Goal: Information Seeking & Learning: Understand process/instructions

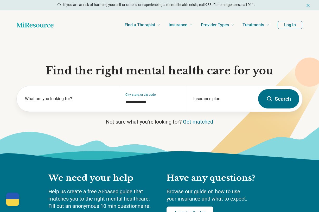
click at [290, 24] on button "Log In" at bounding box center [290, 25] width 25 height 8
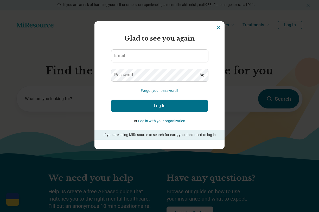
click at [252, 81] on div "Miresource logo Glad to see you again Email Password Forgot your password? Log …" at bounding box center [159, 106] width 319 height 212
click at [220, 28] on icon "Dismiss" at bounding box center [218, 27] width 6 height 6
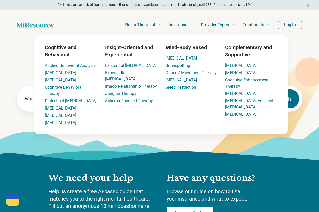
click at [291, 26] on button "Log In" at bounding box center [290, 25] width 25 height 8
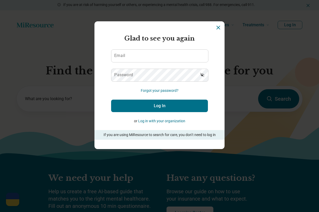
click at [169, 122] on button "Log in with your organization" at bounding box center [161, 120] width 47 height 5
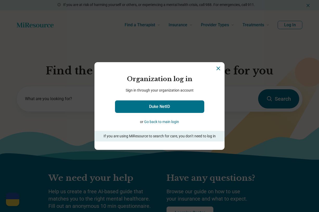
click at [172, 122] on button "Go back to main login" at bounding box center [161, 121] width 35 height 5
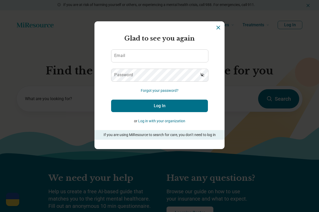
click at [215, 26] on icon "Dismiss" at bounding box center [218, 27] width 6 height 6
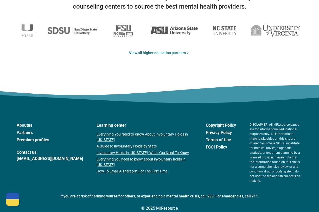
scroll to position [865, 0]
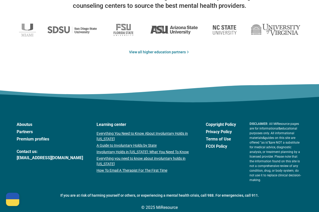
click at [44, 141] on link "Premium profiles" at bounding box center [50, 139] width 66 height 6
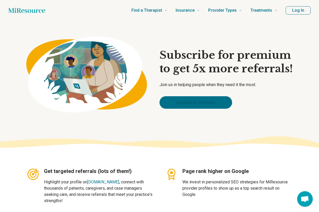
click at [193, 103] on link "Upgrade to premium" at bounding box center [196, 102] width 73 height 12
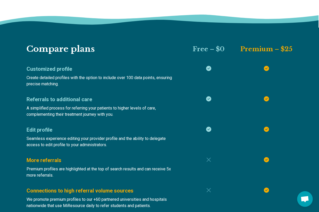
scroll to position [285, 0]
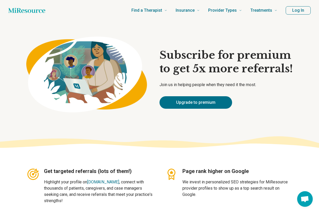
click at [292, 11] on button "Log In" at bounding box center [298, 10] width 25 height 8
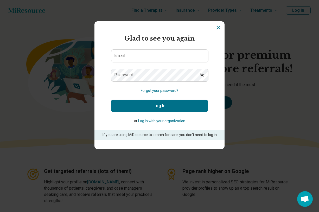
click at [194, 134] on p "If you are using MiResource to search for care, you don’t need to log in" at bounding box center [160, 134] width 116 height 5
click at [219, 29] on icon "Dismiss" at bounding box center [218, 27] width 6 height 6
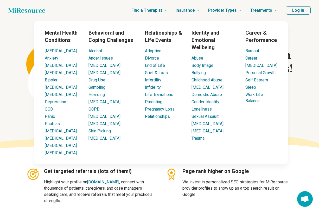
click at [20, 14] on icon "Home page" at bounding box center [26, 10] width 37 height 10
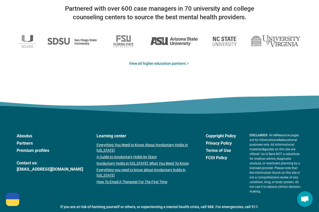
scroll to position [857, 0]
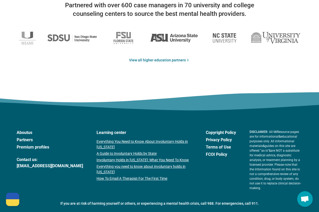
click at [26, 140] on link "Partners" at bounding box center [50, 140] width 66 height 6
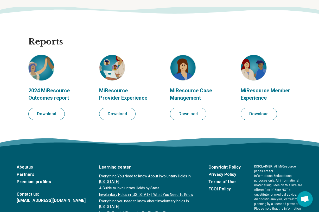
scroll to position [567, 0]
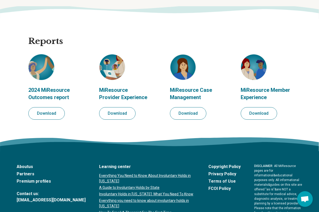
click at [115, 92] on p "MiResource Provider Experience" at bounding box center [124, 93] width 50 height 15
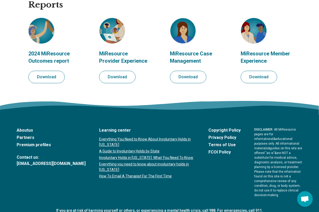
scroll to position [605, 0]
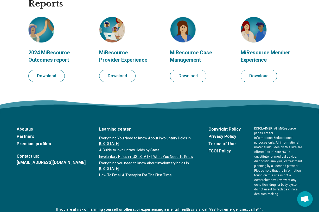
click at [25, 129] on link "About us" at bounding box center [51, 129] width 69 height 6
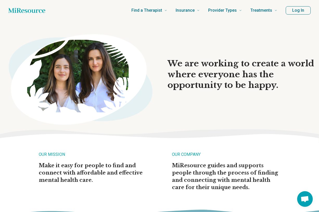
drag, startPoint x: 47, startPoint y: 10, endPoint x: 8, endPoint y: 10, distance: 38.8
click at [8, 10] on header "Find a Therapist Mental Health Conditions ADHD Anxiety Anorexia Autism Bipolar …" at bounding box center [159, 10] width 319 height 21
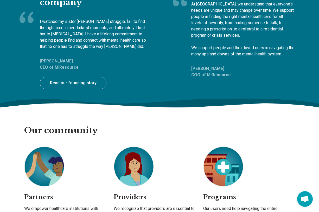
scroll to position [240, 0]
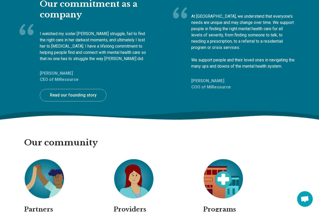
click at [207, 18] on p "At MiResource, we understand that everyone’s needs are unique and may change ov…" at bounding box center [245, 31] width 108 height 37
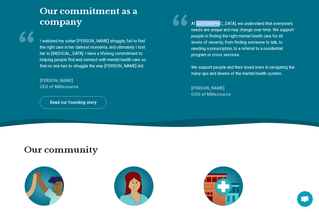
scroll to position [225, 0]
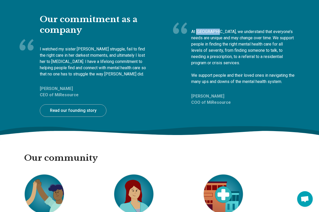
copy p "MiResource"
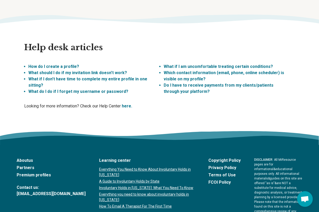
scroll to position [1389, 0]
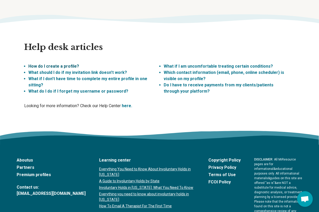
click at [66, 64] on link "How do I create a profile?" at bounding box center [53, 66] width 51 height 5
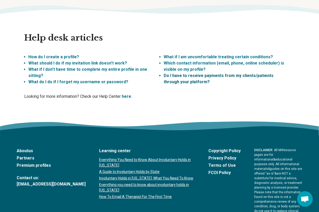
scroll to position [1399, 0]
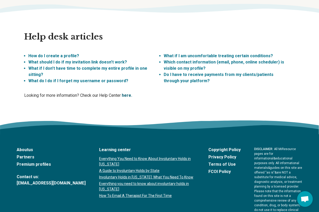
click at [129, 93] on link "here." at bounding box center [127, 95] width 10 height 5
